Goal: Check status: Check status

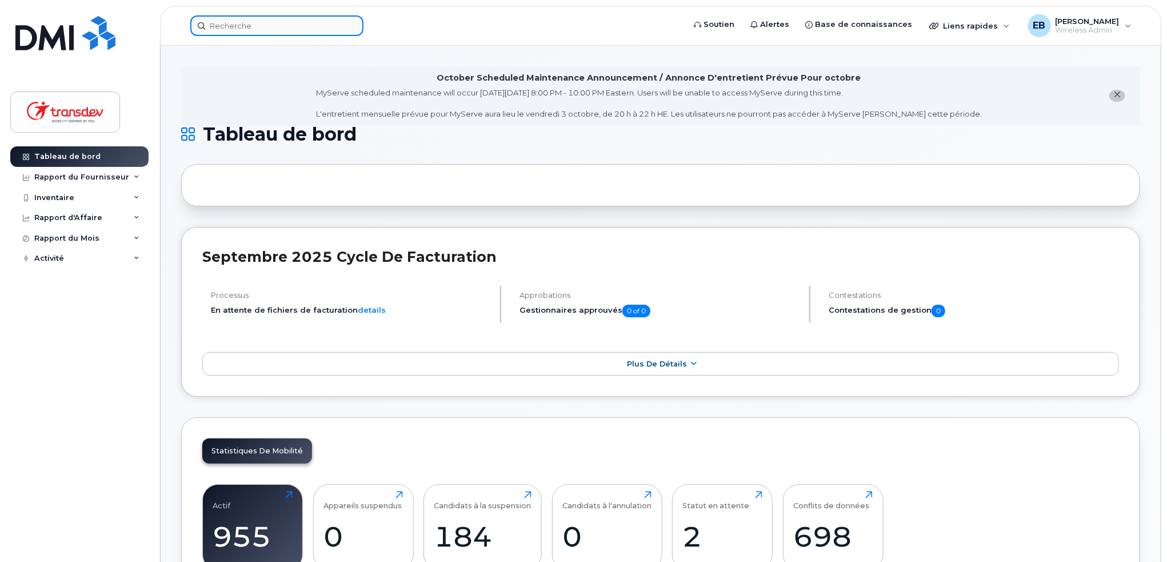
click at [279, 19] on input at bounding box center [276, 25] width 173 height 21
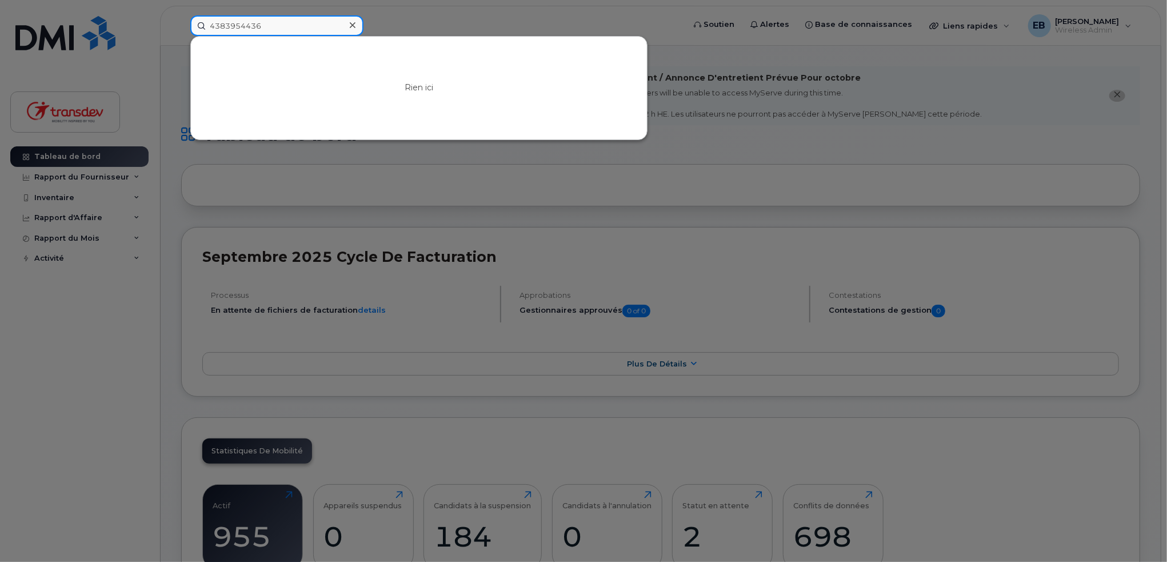
click at [225, 23] on input "4383954436" at bounding box center [276, 25] width 173 height 21
click at [240, 23] on input "4383954436" at bounding box center [276, 25] width 173 height 21
type input "4383954436"
click at [352, 23] on icon at bounding box center [353, 25] width 6 height 9
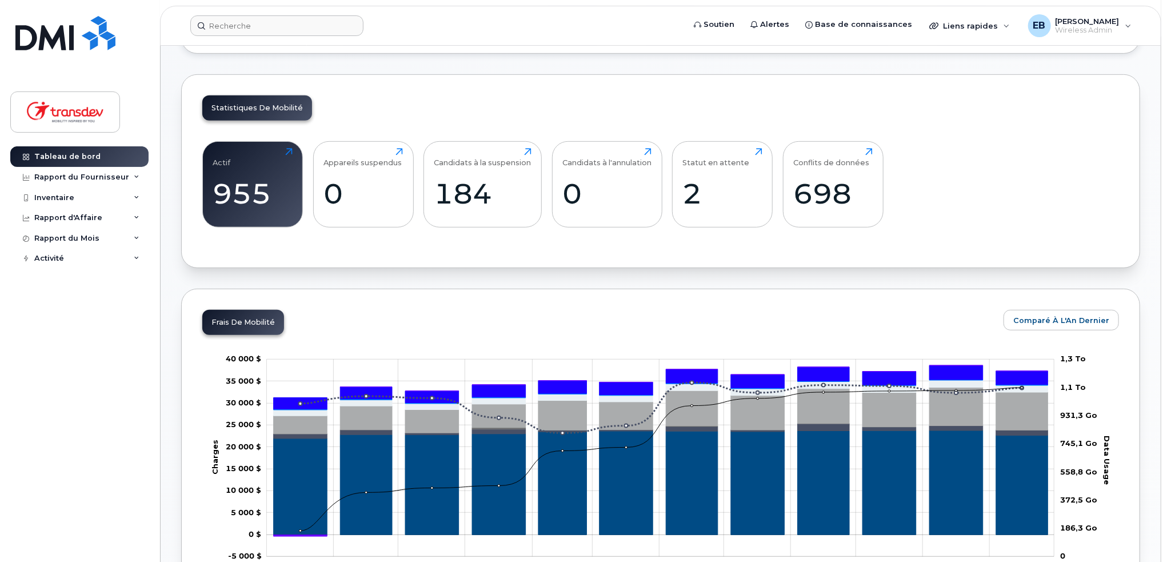
scroll to position [229, 0]
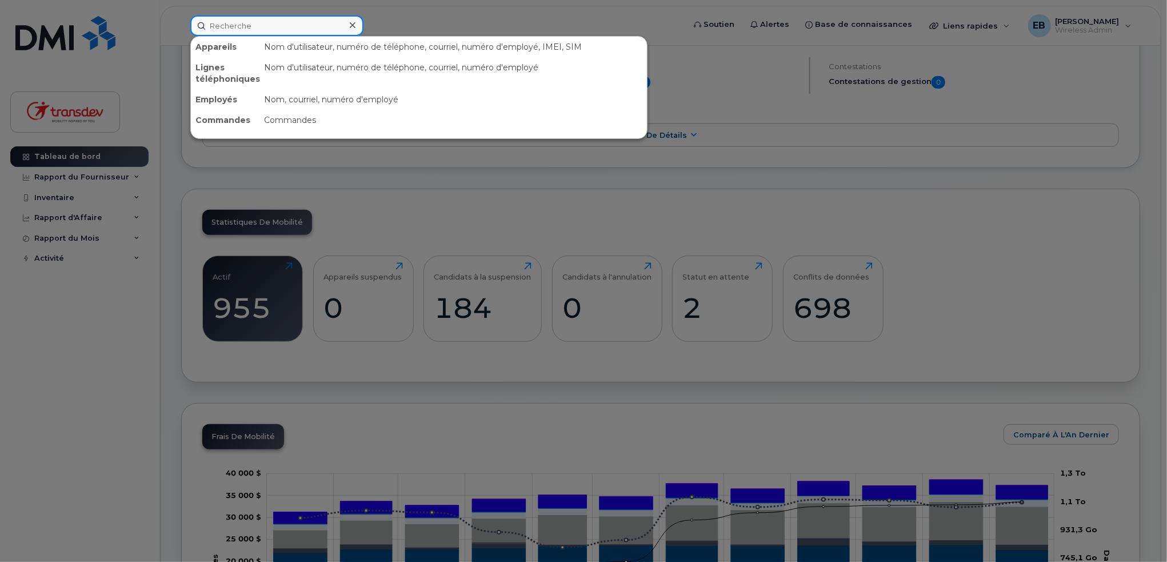
click at [273, 21] on input at bounding box center [276, 25] width 173 height 21
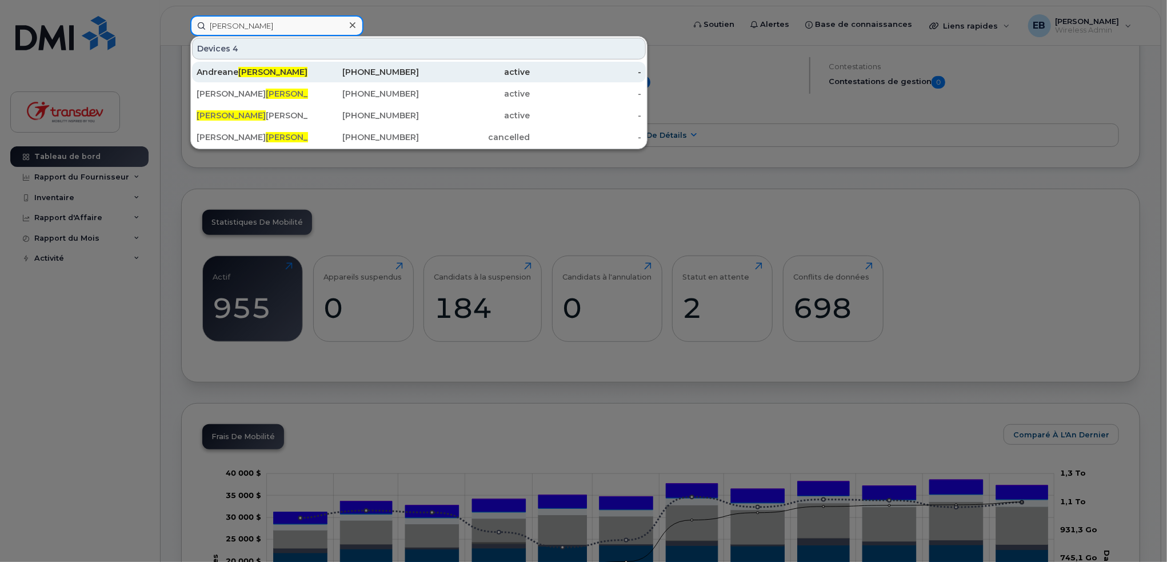
type input "roy"
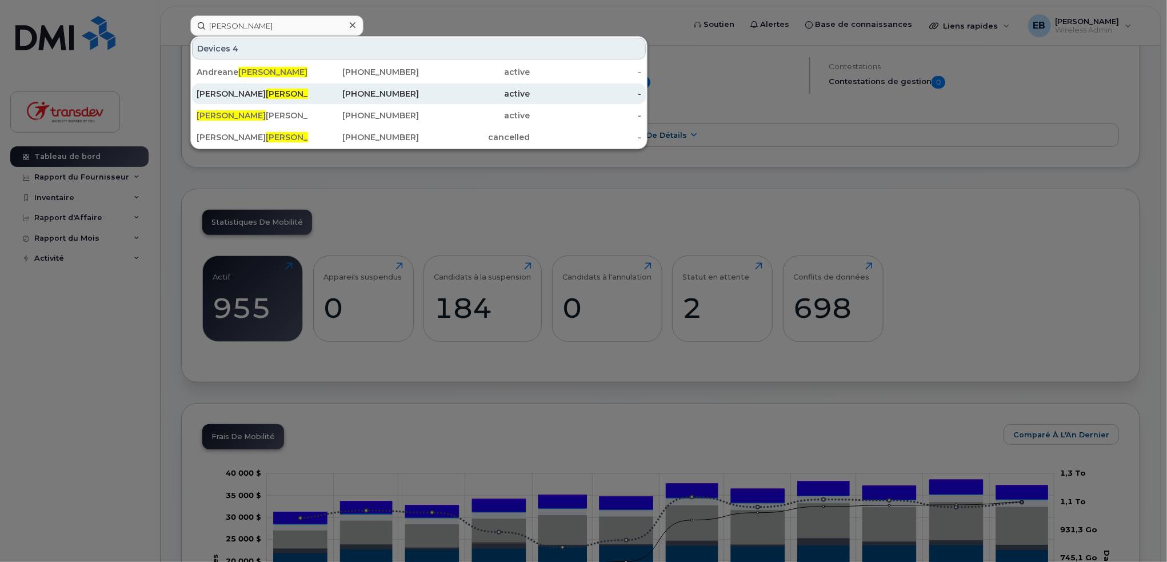
drag, startPoint x: 261, startPoint y: 73, endPoint x: 308, endPoint y: 98, distance: 52.7
click at [261, 73] on div "Andreane Roy Beauvais" at bounding box center [252, 71] width 111 height 11
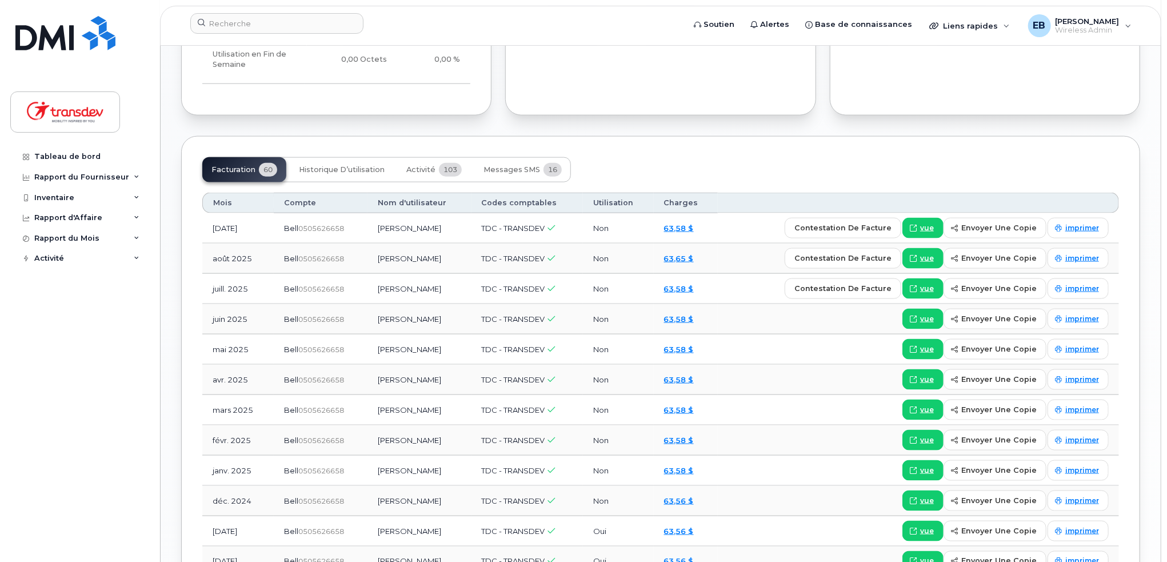
scroll to position [915, 0]
click at [350, 171] on span "Historique d’utilisation" at bounding box center [342, 168] width 86 height 9
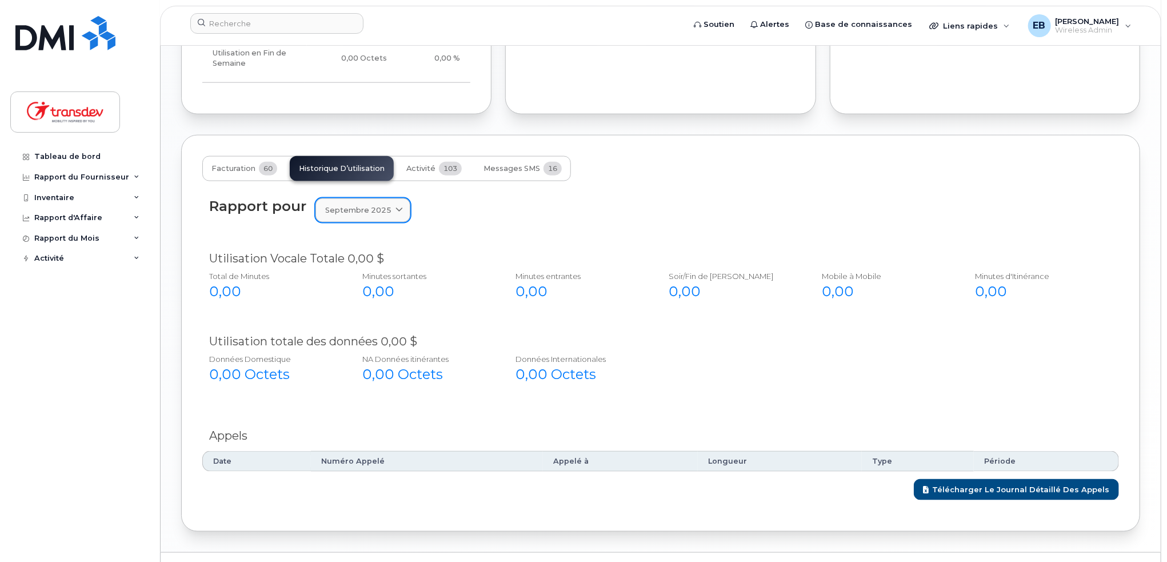
click at [386, 216] on link "septembre 2025" at bounding box center [363, 209] width 95 height 23
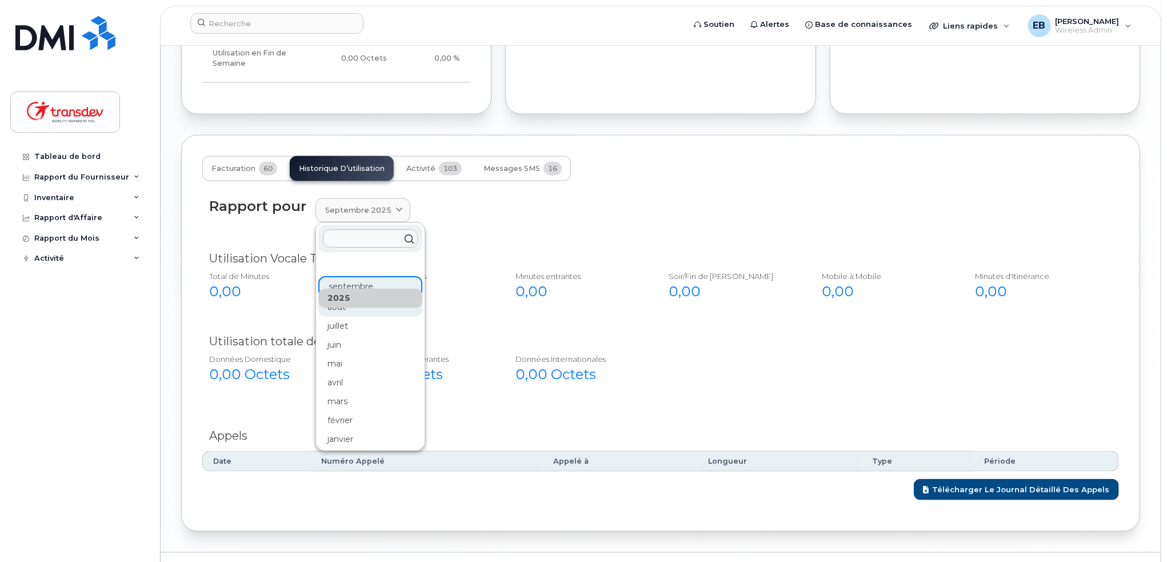
click at [359, 310] on div "août" at bounding box center [370, 307] width 104 height 19
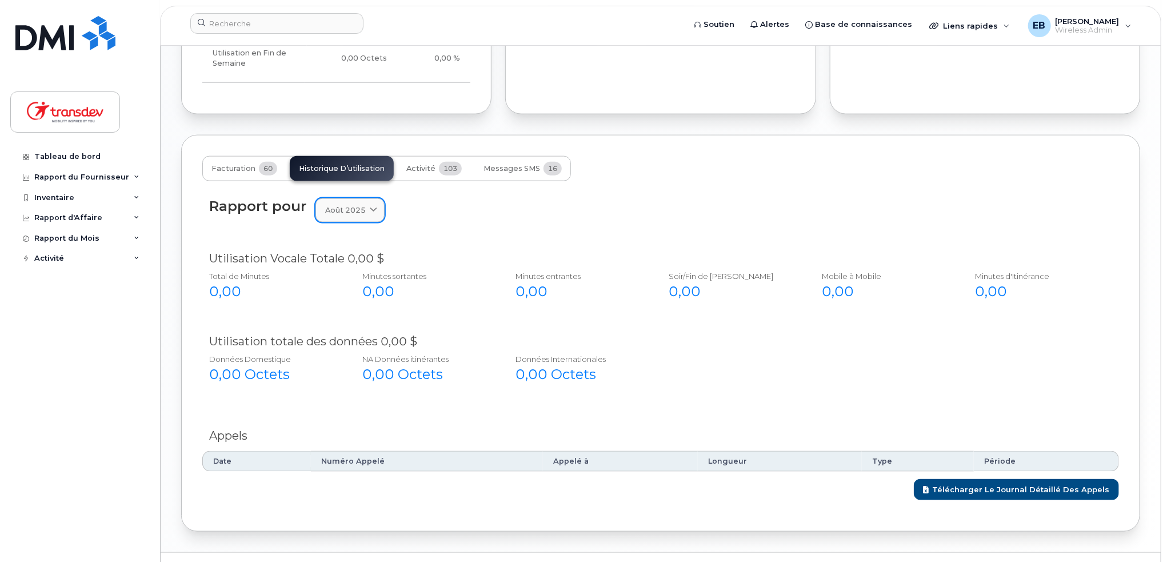
click at [368, 218] on link "août 2025" at bounding box center [350, 209] width 69 height 23
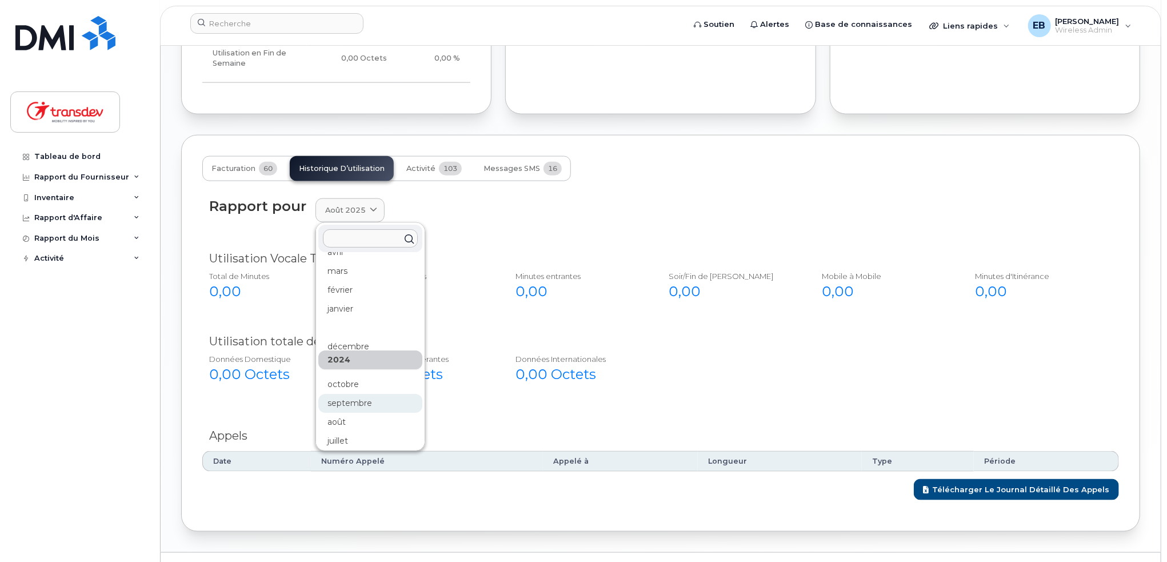
scroll to position [171, 0]
click at [361, 390] on div "juillet" at bounding box center [370, 399] width 104 height 19
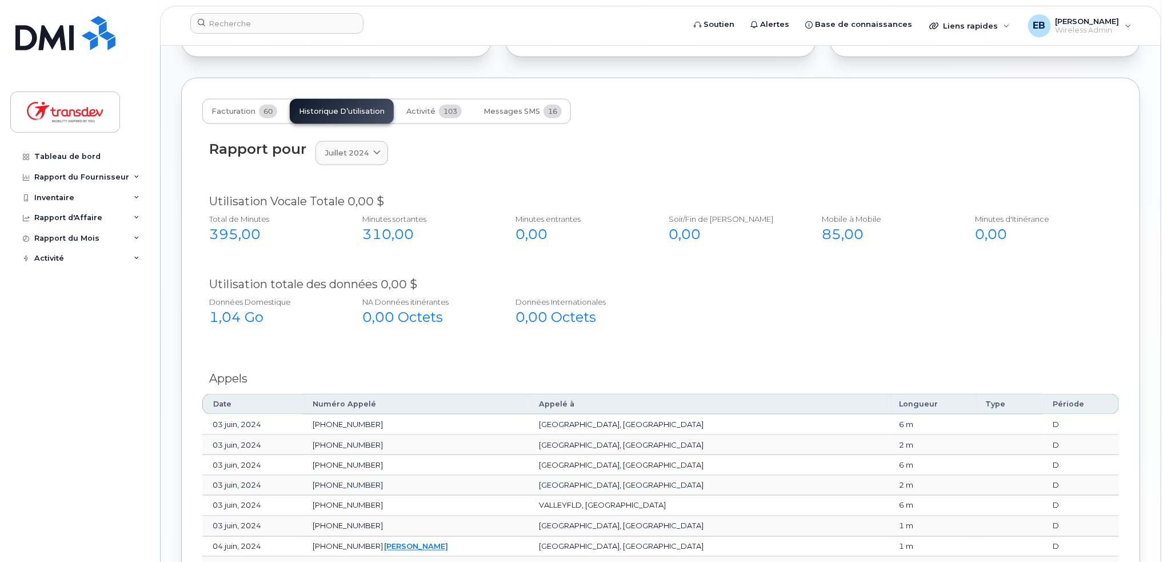
scroll to position [743, 0]
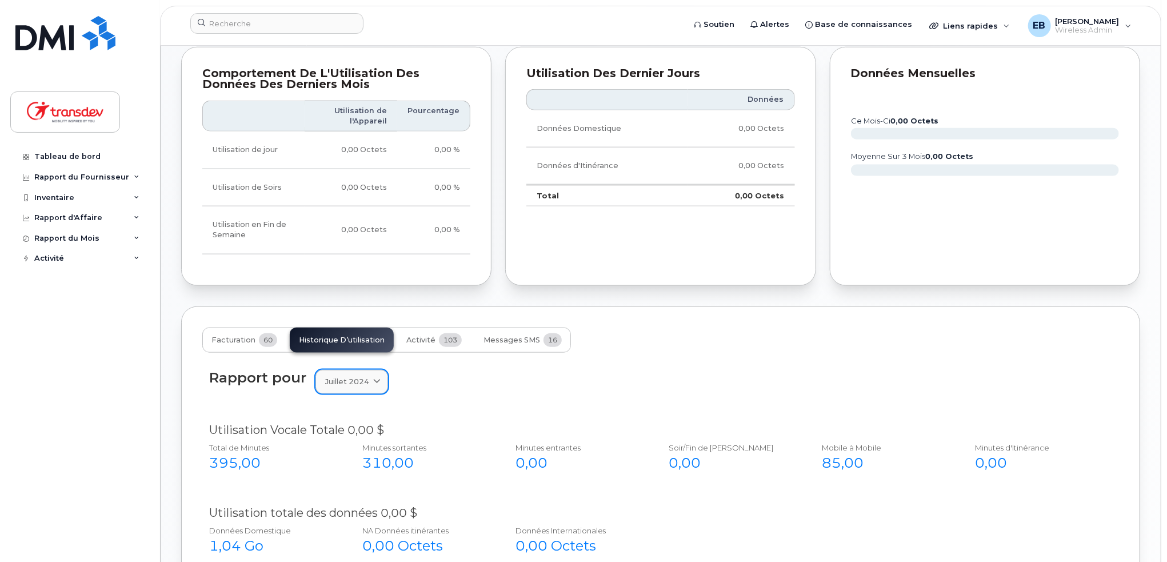
click at [350, 377] on span "juillet 2024" at bounding box center [347, 381] width 44 height 11
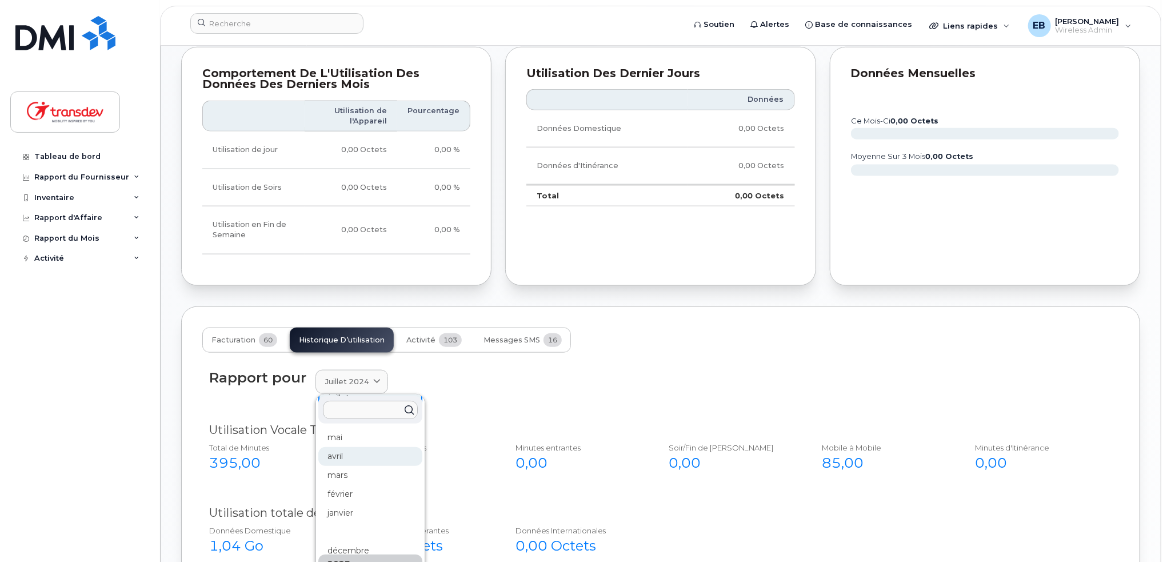
scroll to position [286, 0]
click at [366, 436] on div "août" at bounding box center [370, 434] width 104 height 19
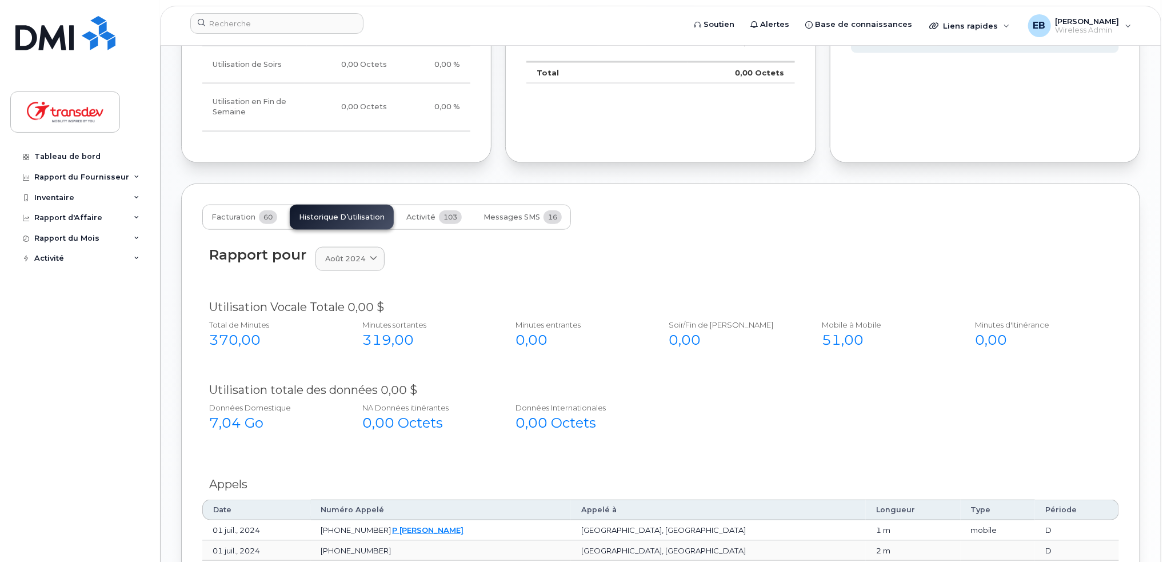
scroll to position [972, 0]
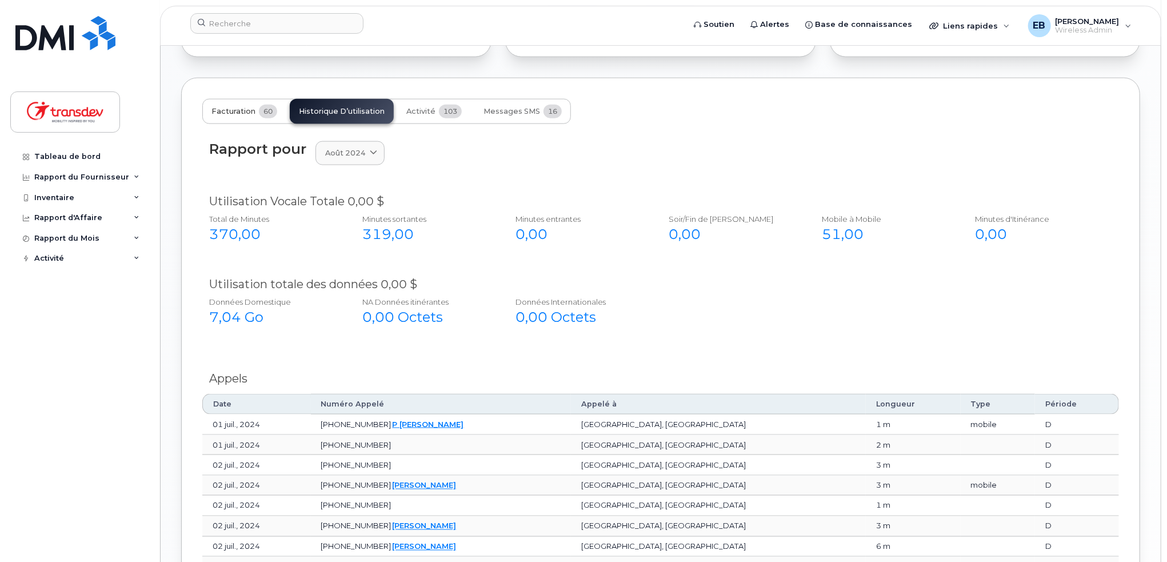
click at [233, 107] on span "Facturation" at bounding box center [233, 111] width 44 height 9
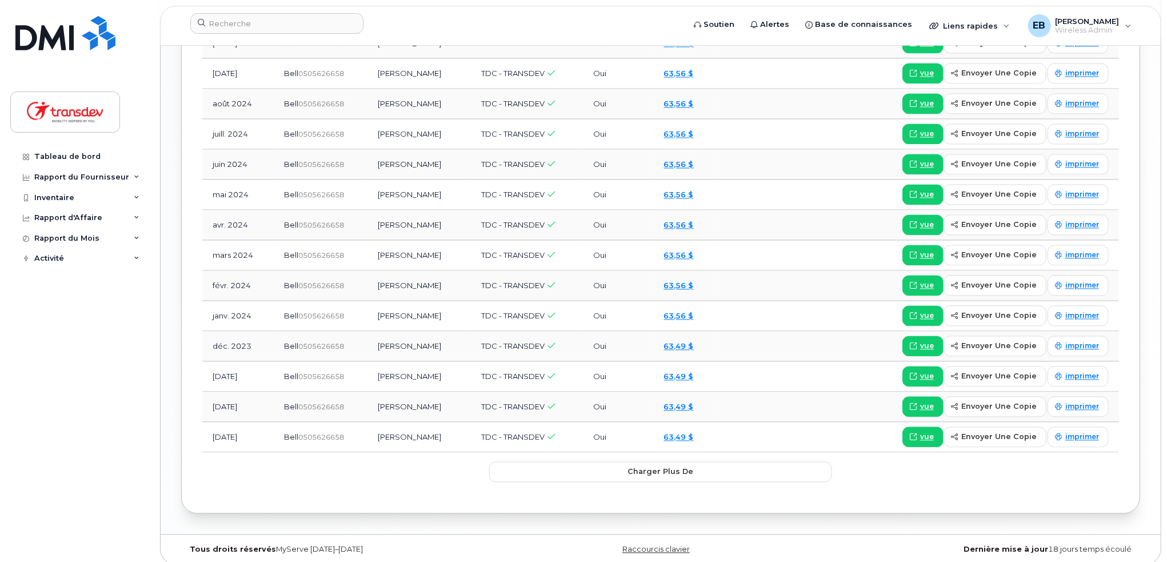
scroll to position [1435, 0]
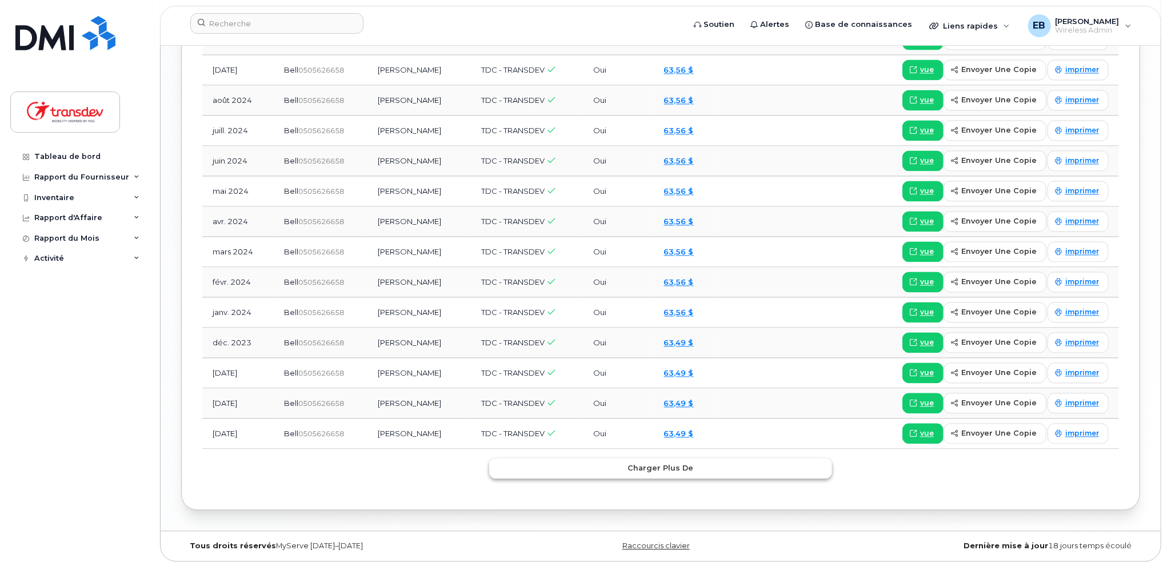
click at [665, 464] on span "Charger plus de" at bounding box center [661, 468] width 66 height 11
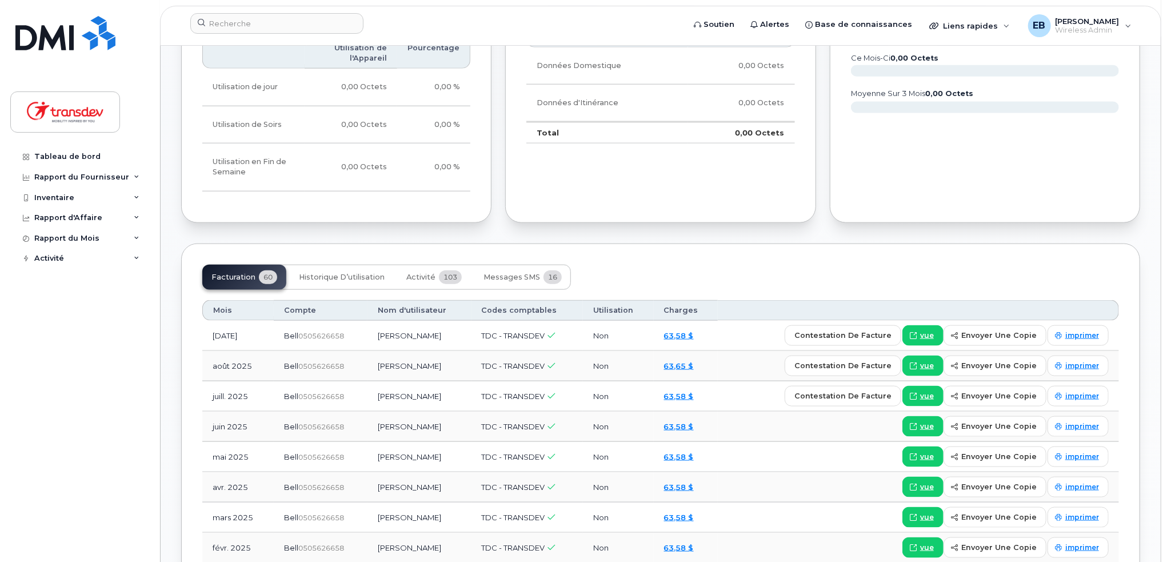
scroll to position [520, 0]
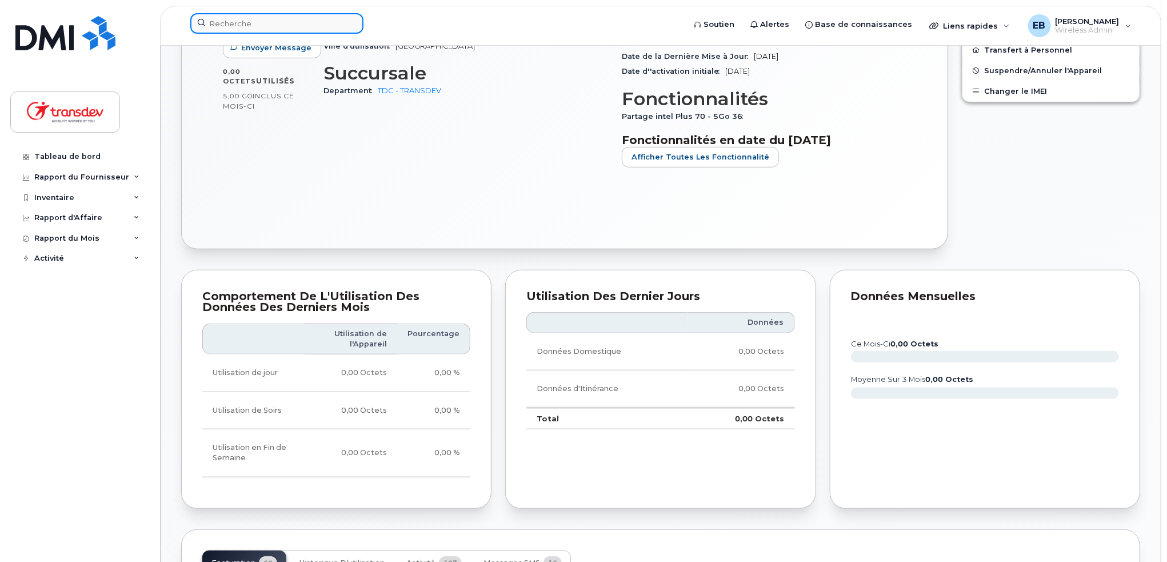
click at [272, 30] on input at bounding box center [276, 23] width 173 height 21
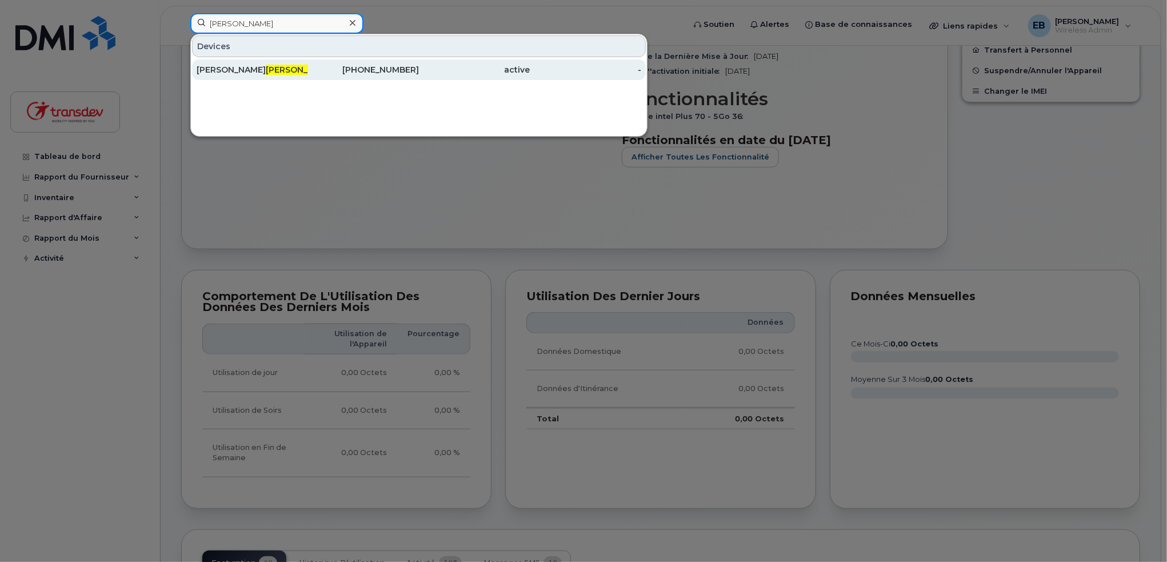
type input "bernier"
click at [250, 66] on div "Ella Bernier" at bounding box center [252, 69] width 111 height 11
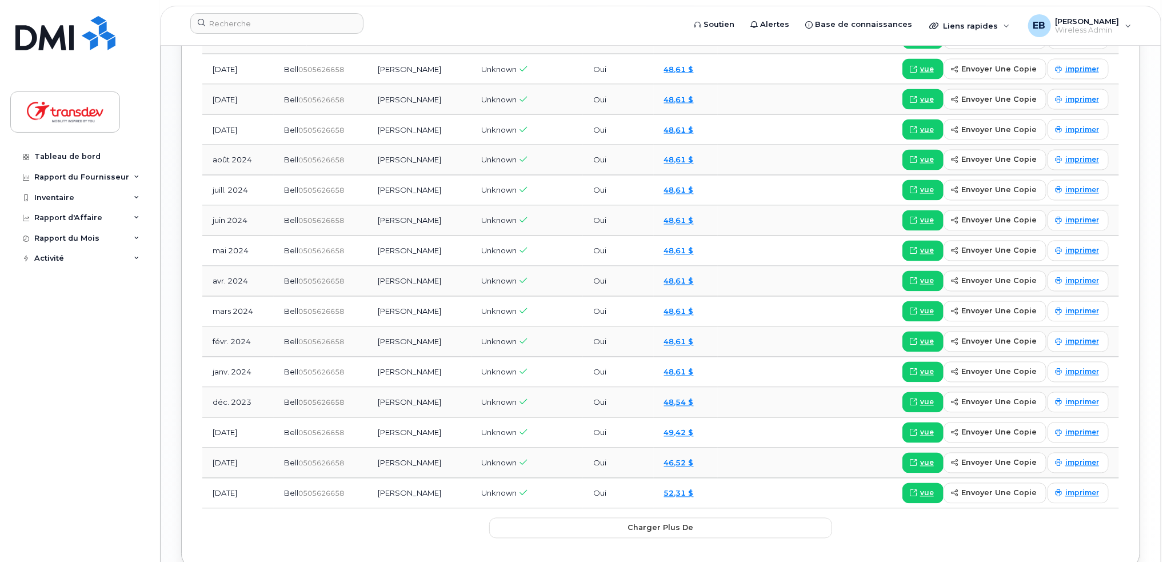
scroll to position [1358, 0]
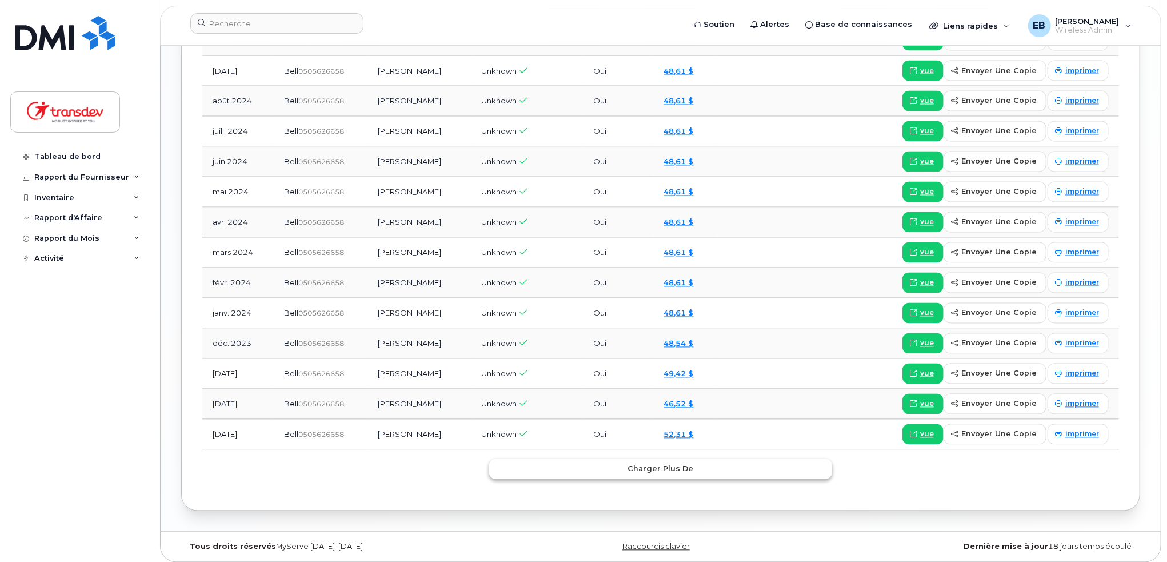
click at [634, 464] on span "Charger plus de" at bounding box center [661, 469] width 66 height 11
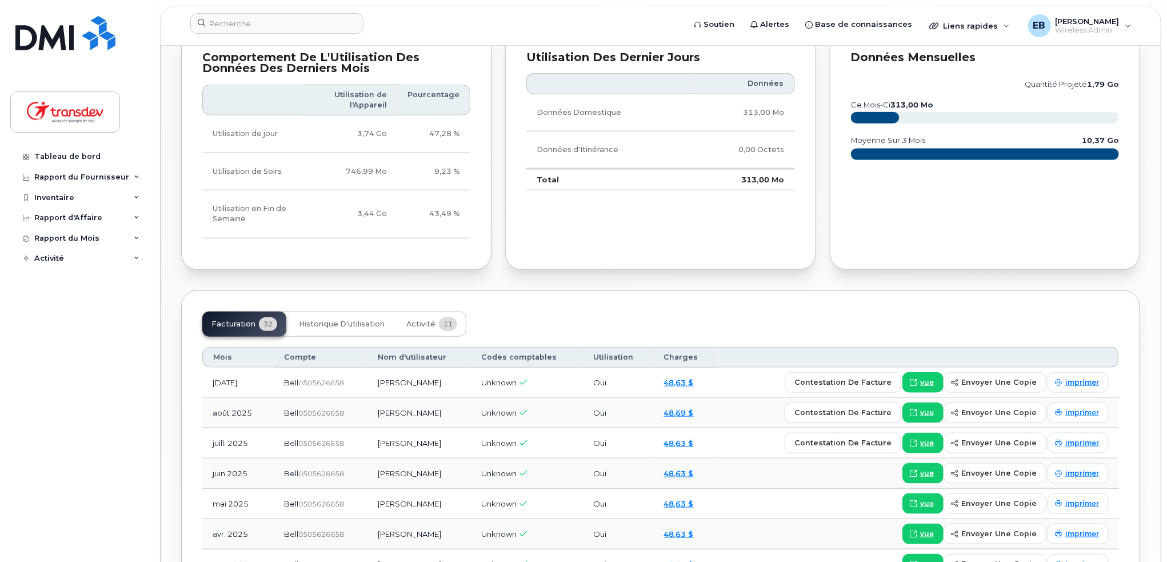
scroll to position [681, 0]
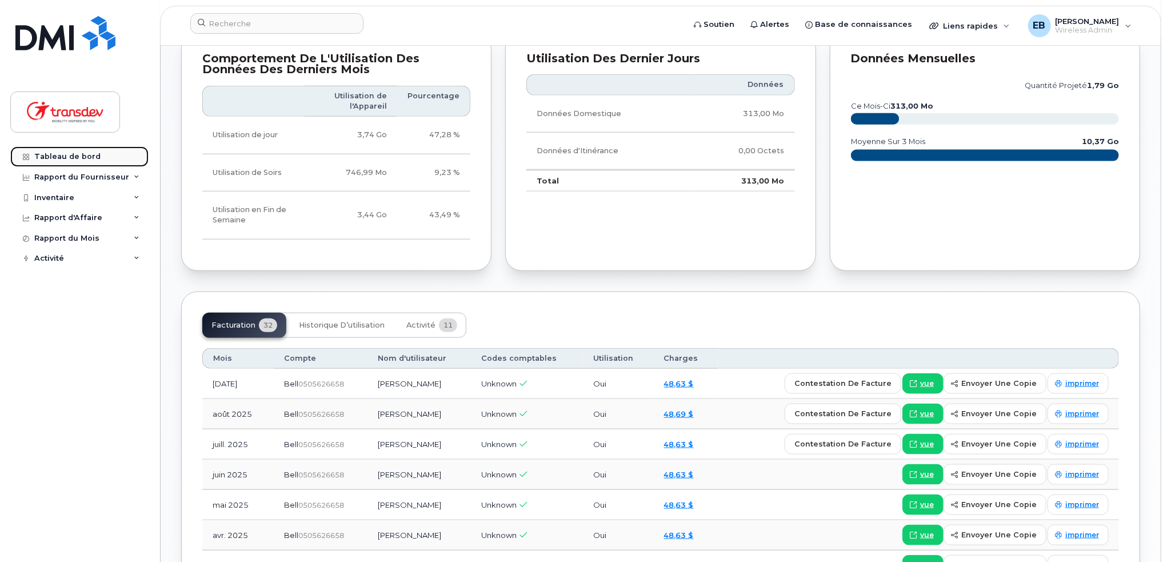
click at [61, 153] on div "Tableau de bord" at bounding box center [67, 156] width 66 height 9
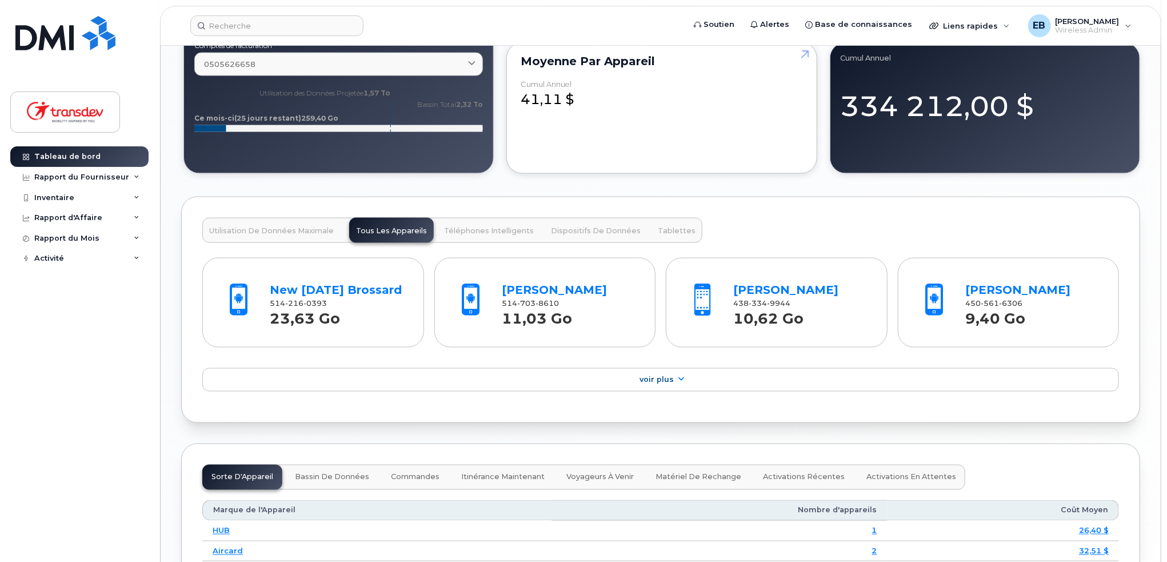
scroll to position [1085, 0]
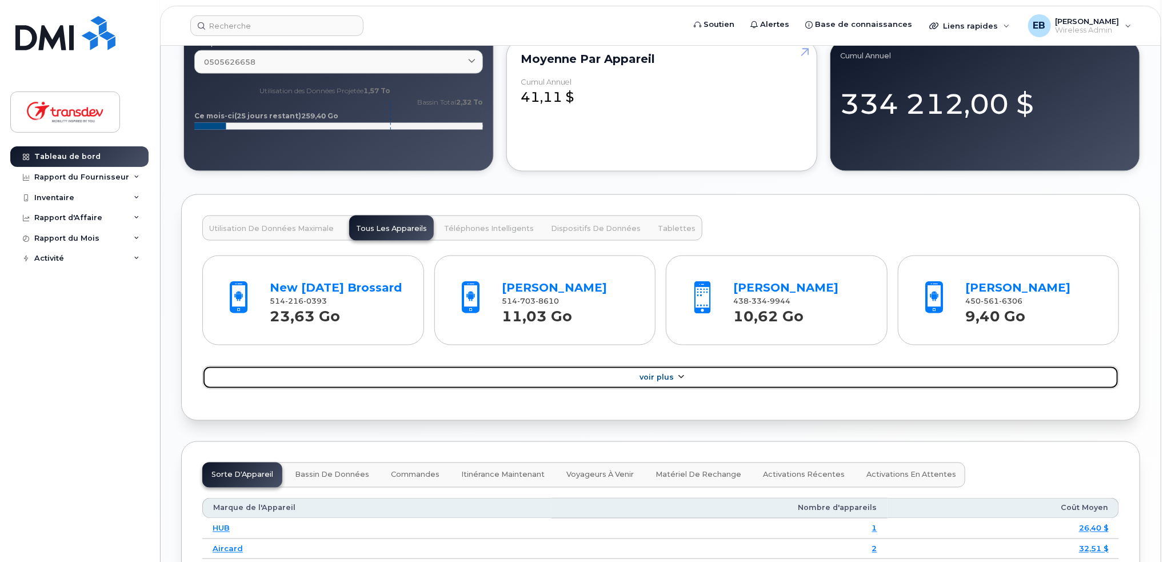
click at [670, 376] on span "Voir Plus" at bounding box center [657, 377] width 34 height 9
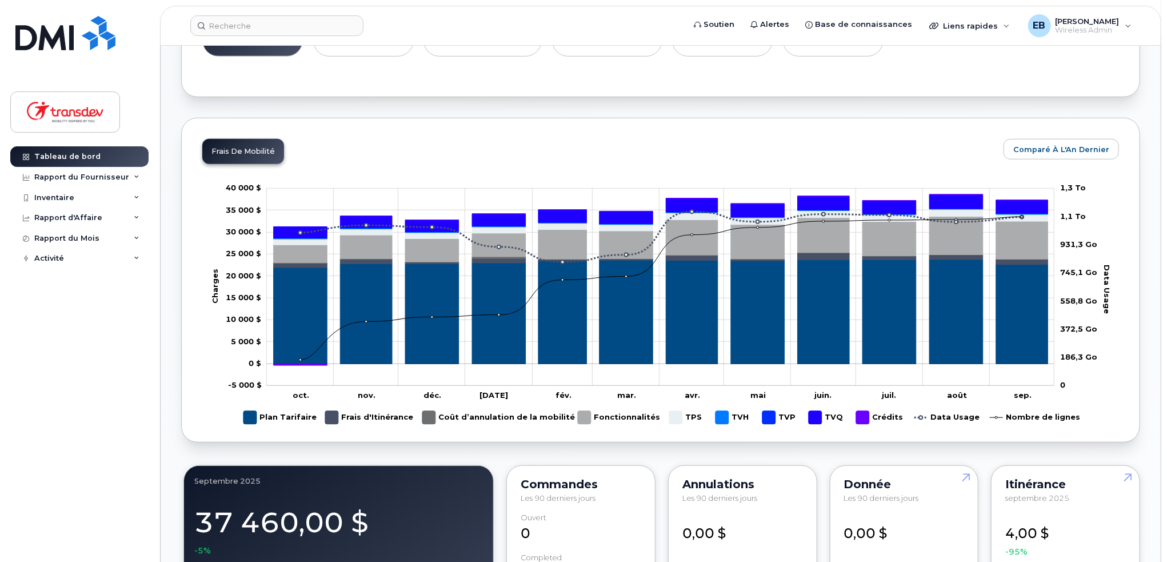
scroll to position [171, 0]
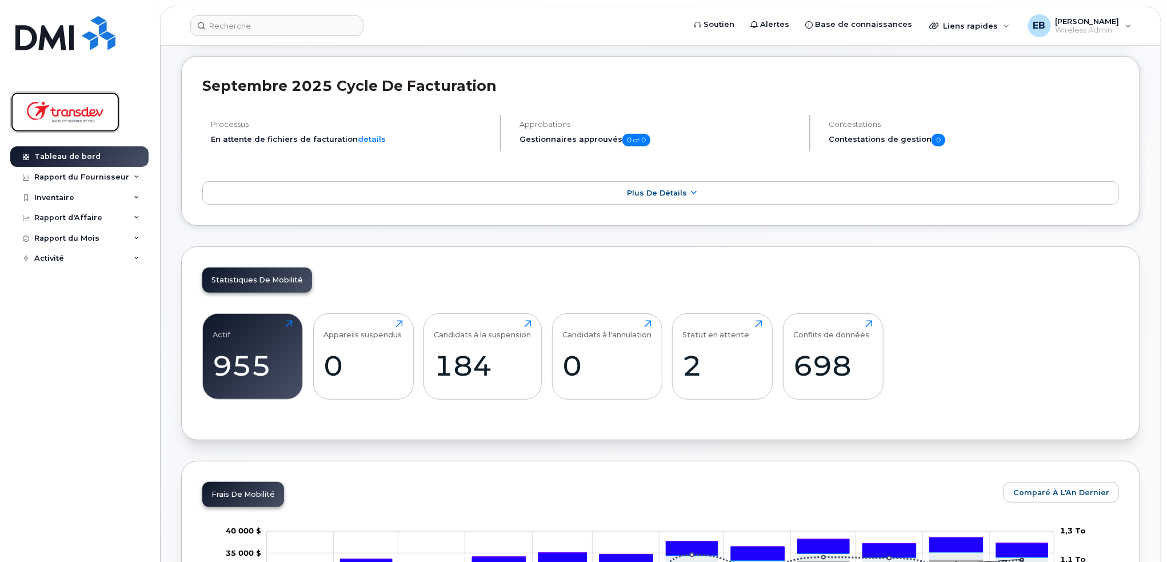
drag, startPoint x: 54, startPoint y: 114, endPoint x: 264, endPoint y: 142, distance: 211.0
click at [54, 114] on img at bounding box center [65, 111] width 88 height 33
